Goal: Information Seeking & Learning: Learn about a topic

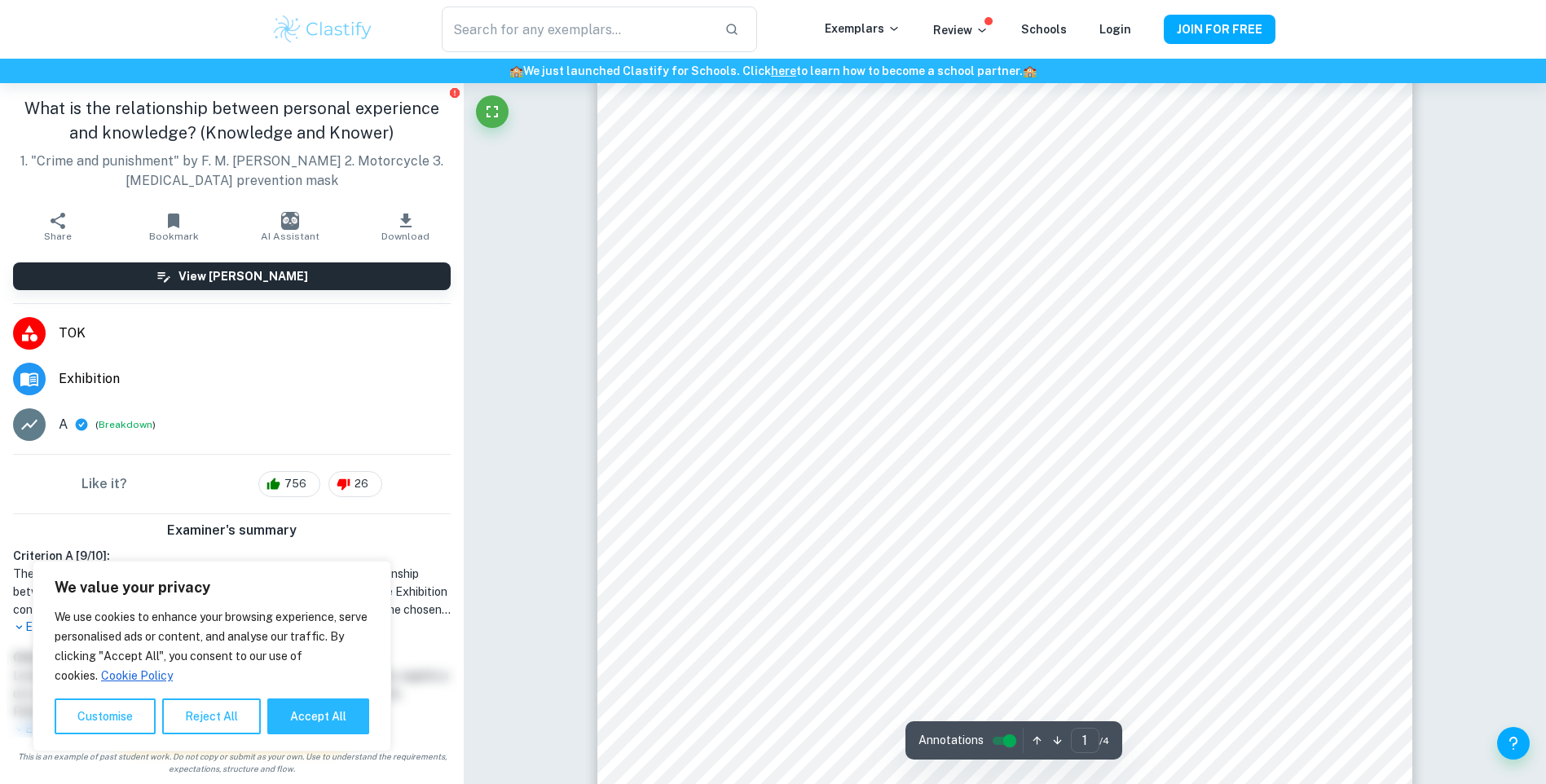
scroll to position [489, 0]
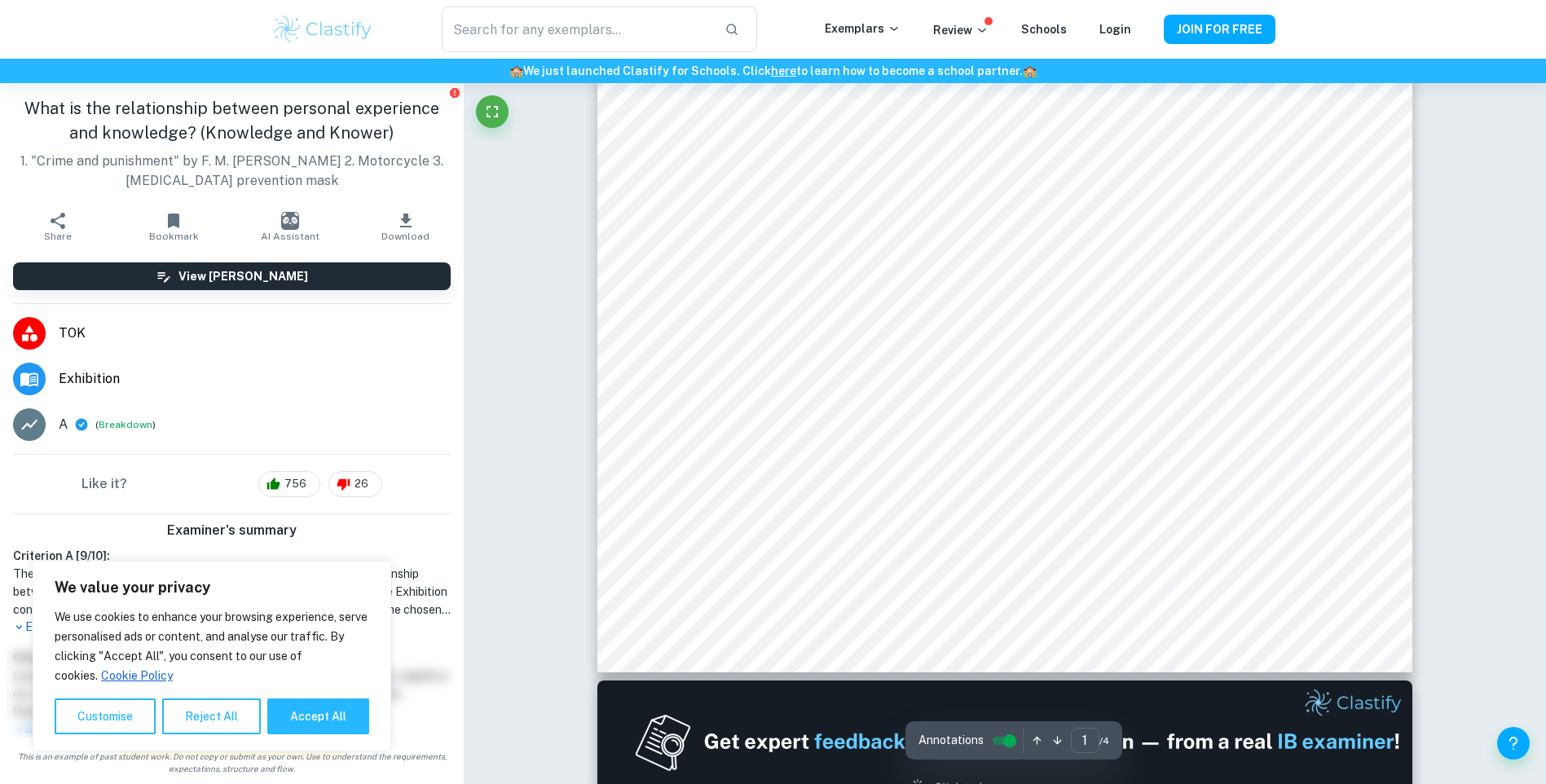
scroll to position [571, 0]
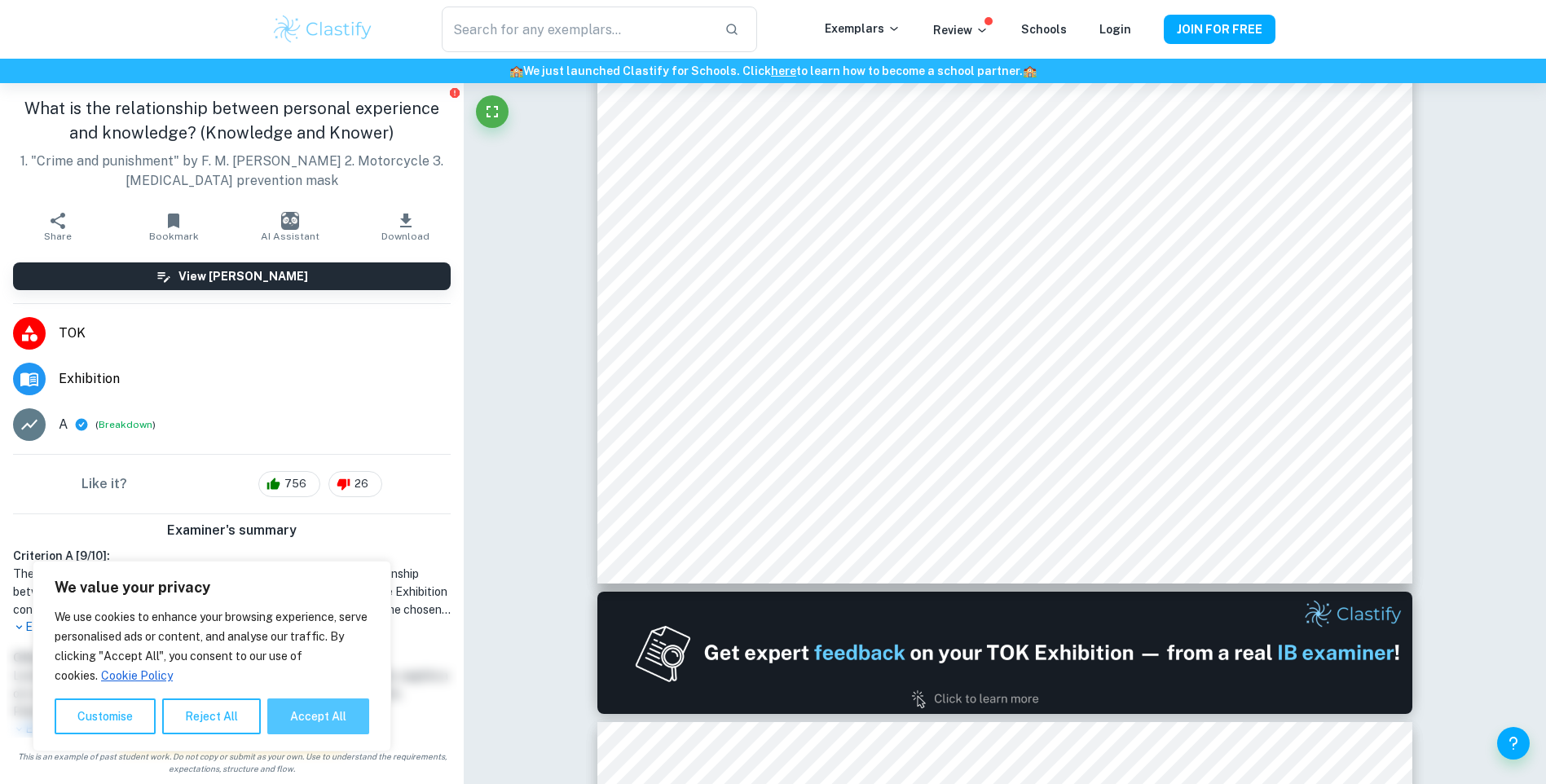
click at [345, 721] on button "Accept All" at bounding box center [318, 716] width 101 height 36
checkbox input "true"
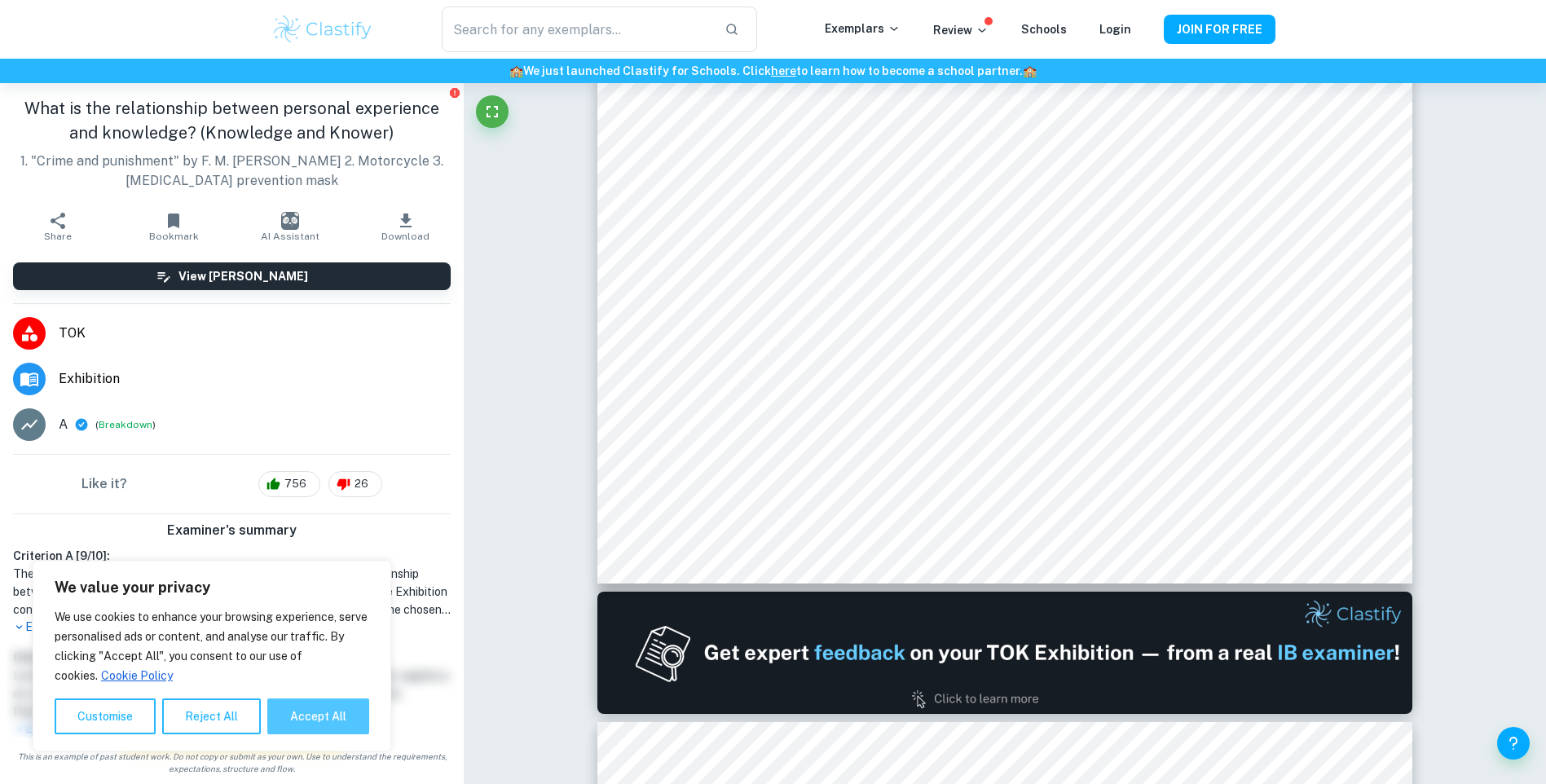
checkbox input "true"
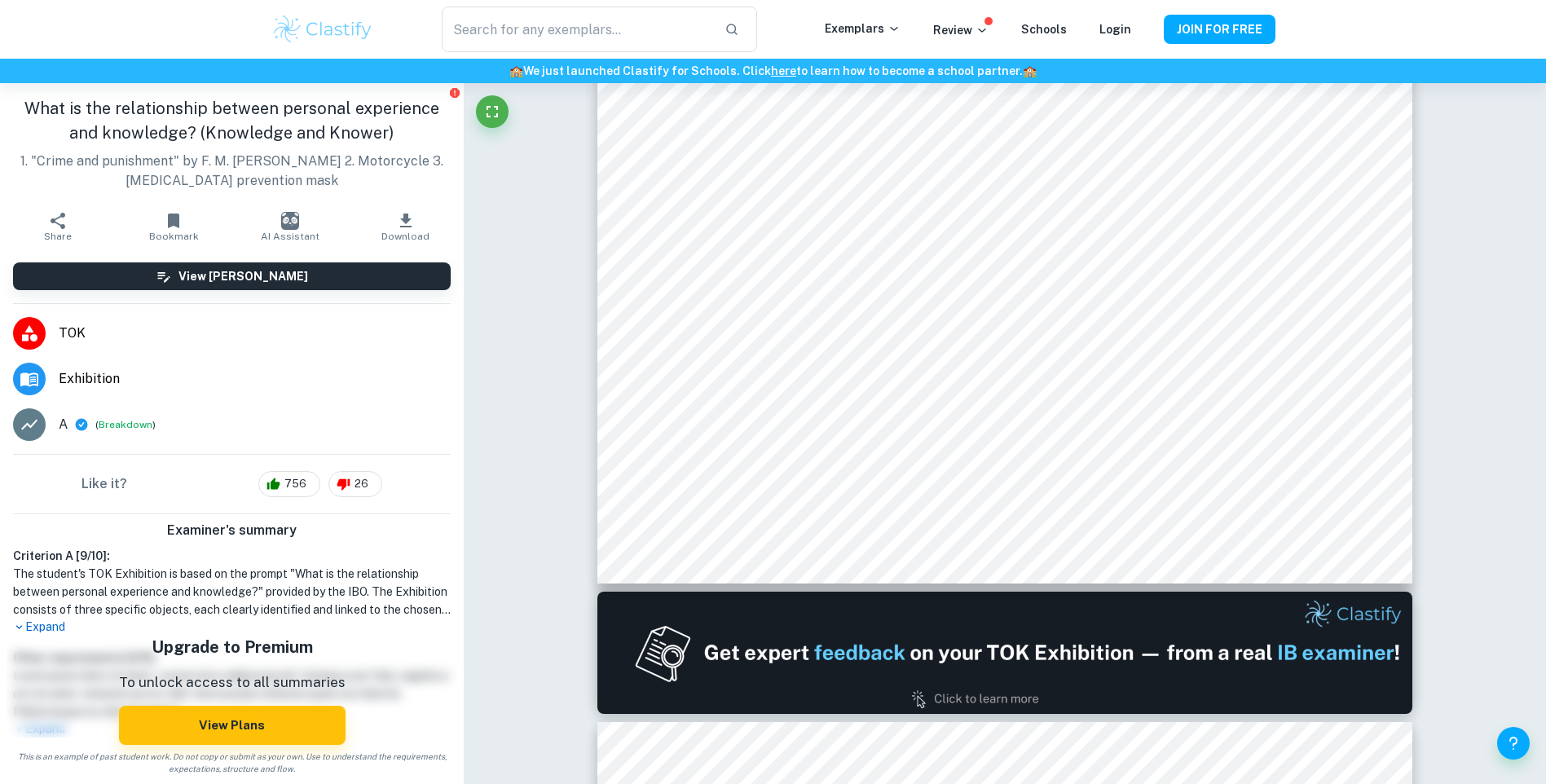
click at [67, 624] on p "Expand" at bounding box center [232, 626] width 438 height 17
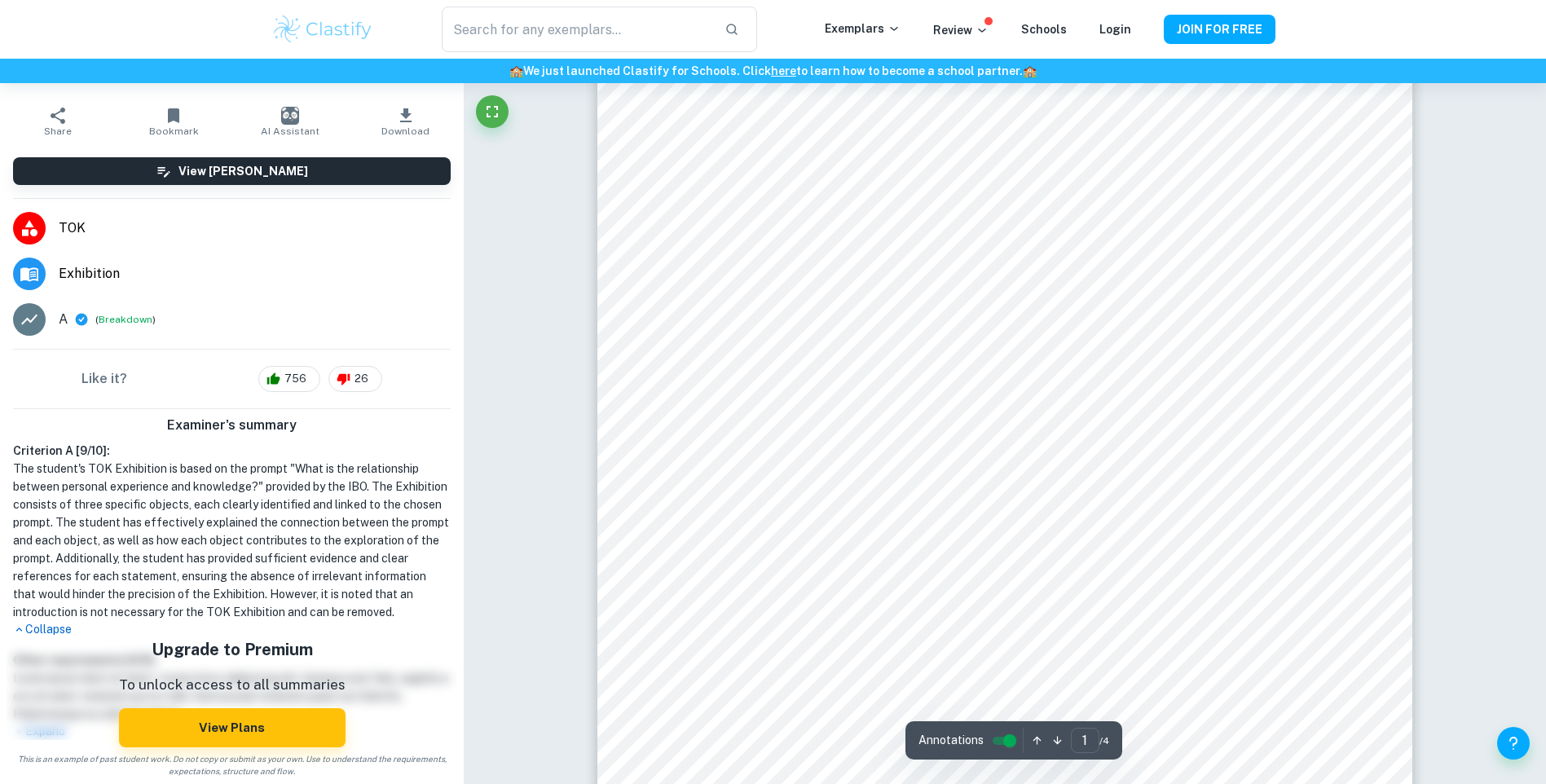
scroll to position [0, 0]
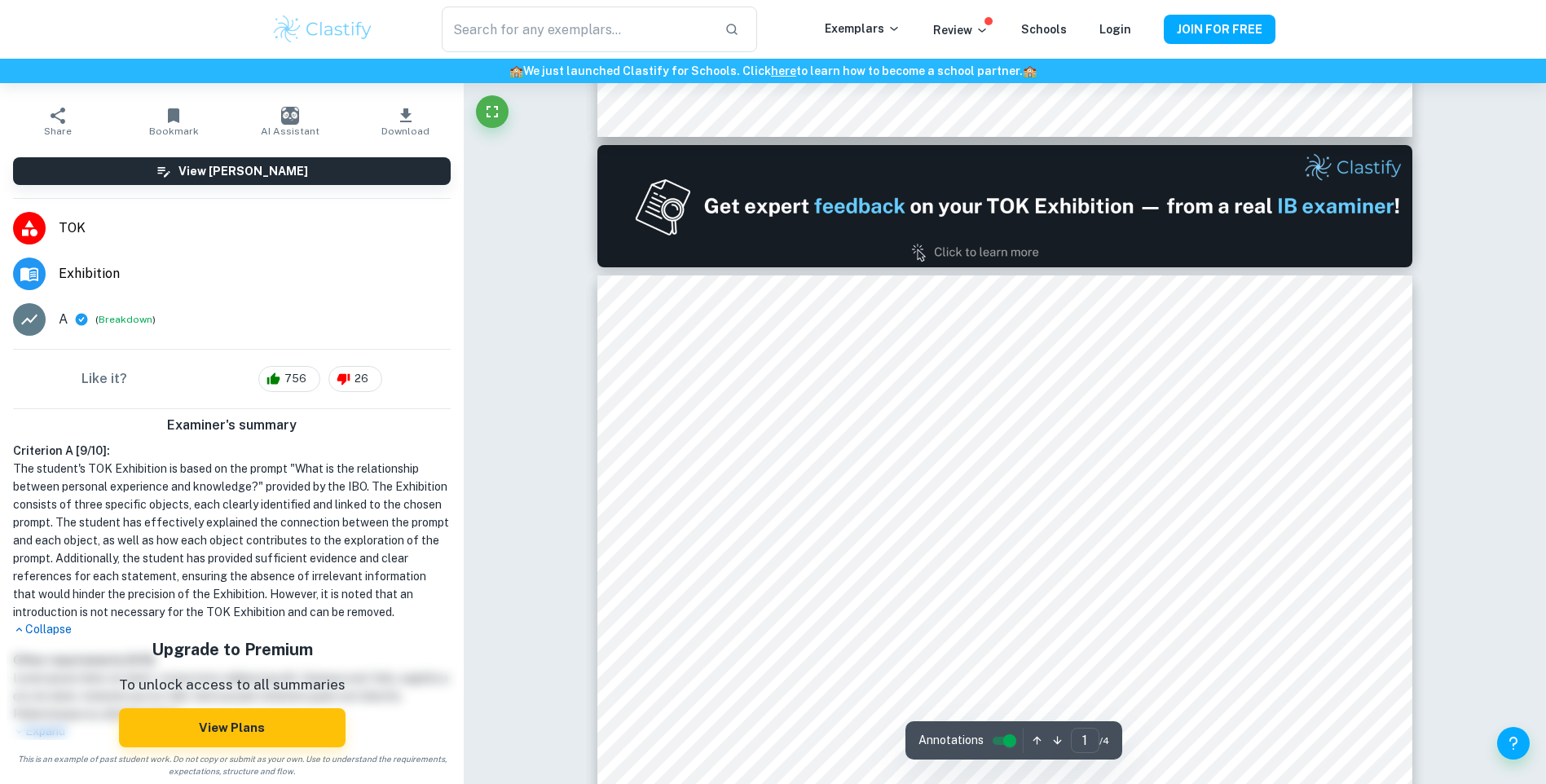
type input "2"
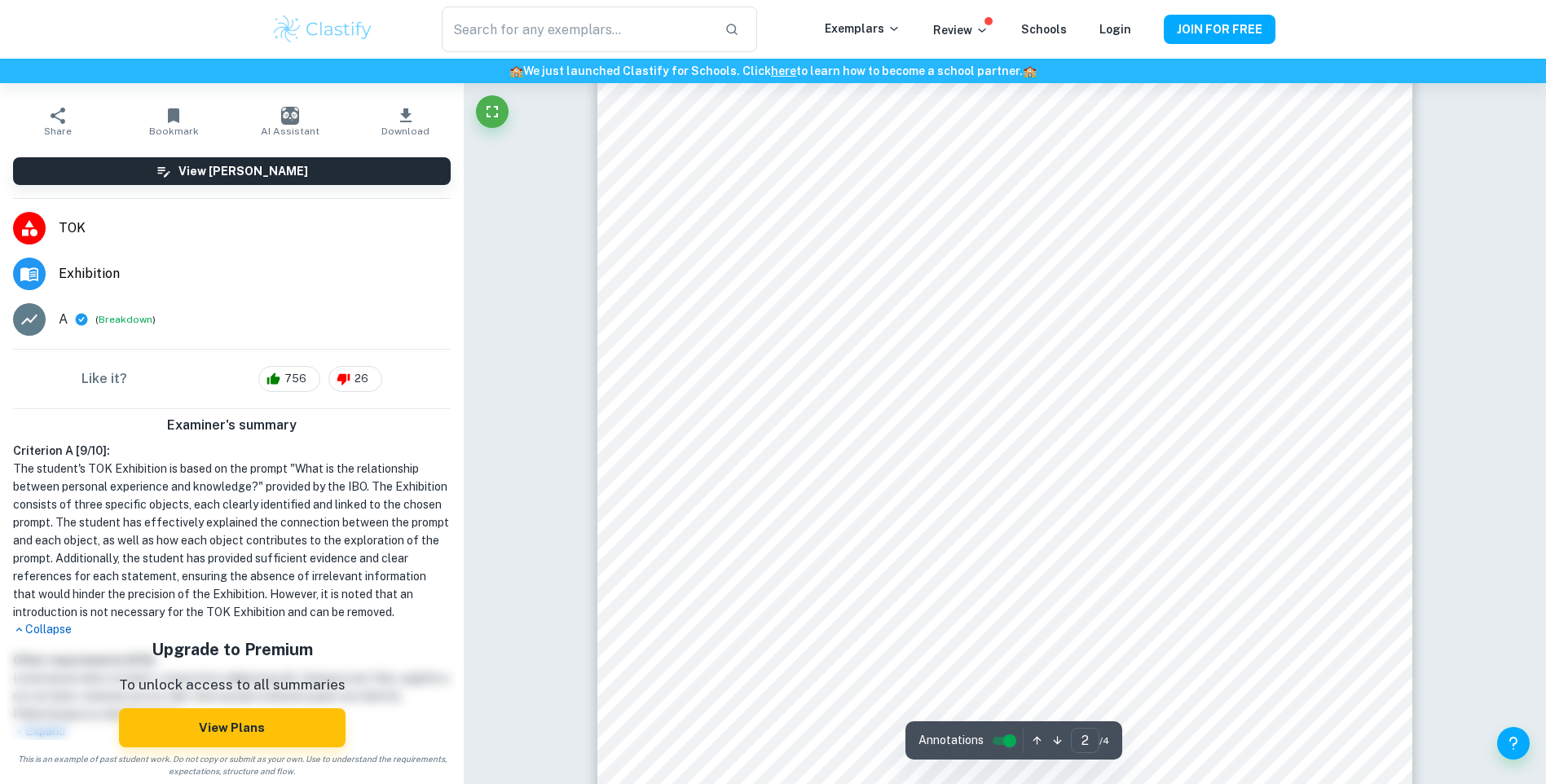
scroll to position [1303, 0]
